Goal: Transaction & Acquisition: Book appointment/travel/reservation

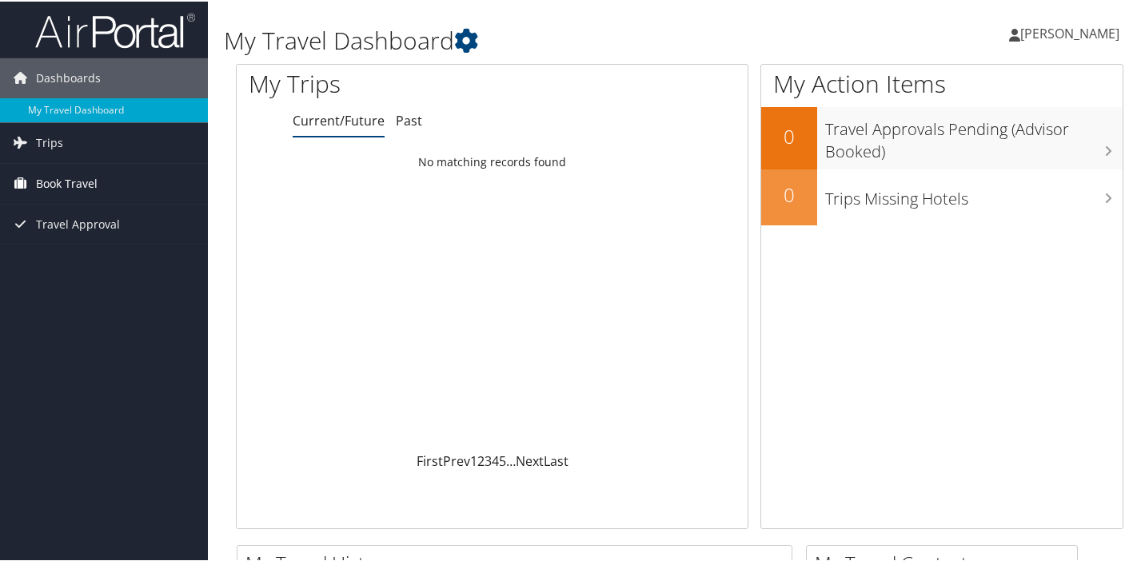
click at [68, 185] on span "Book Travel" at bounding box center [67, 182] width 62 height 40
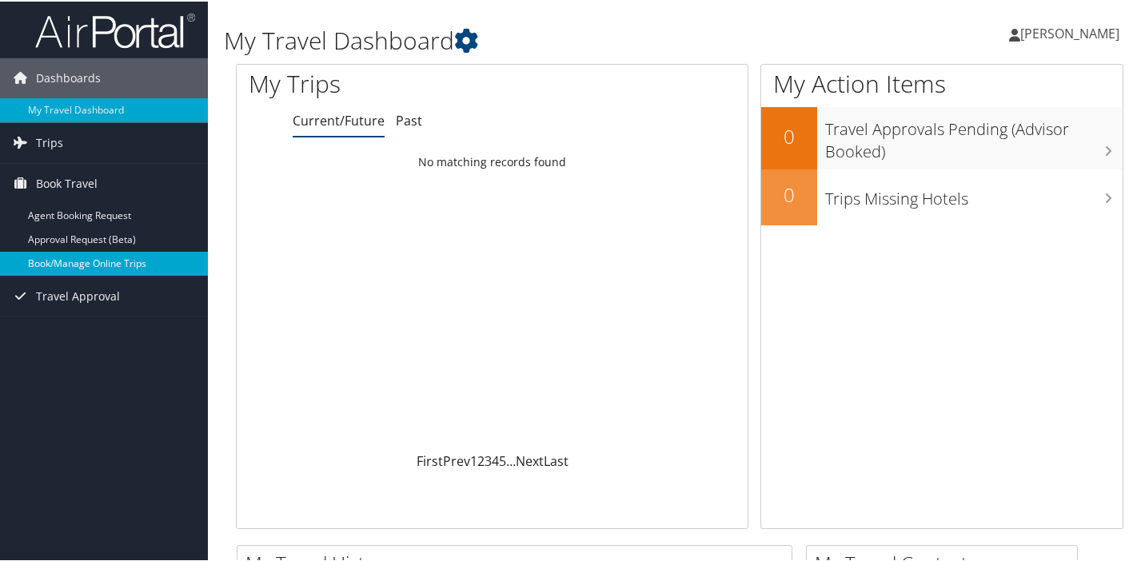
click at [90, 269] on link "Book/Manage Online Trips" at bounding box center [104, 262] width 208 height 24
